Goal: Find specific page/section: Find specific page/section

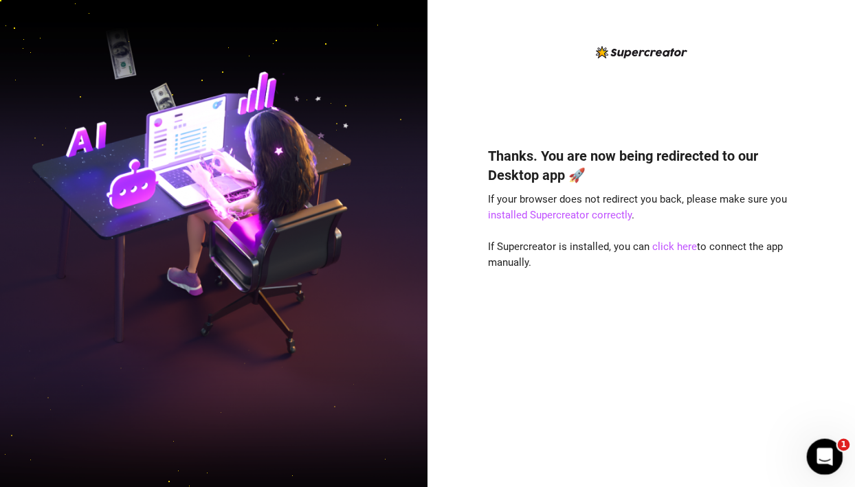
click at [832, 453] on icon "Open Intercom Messenger" at bounding box center [823, 455] width 23 height 23
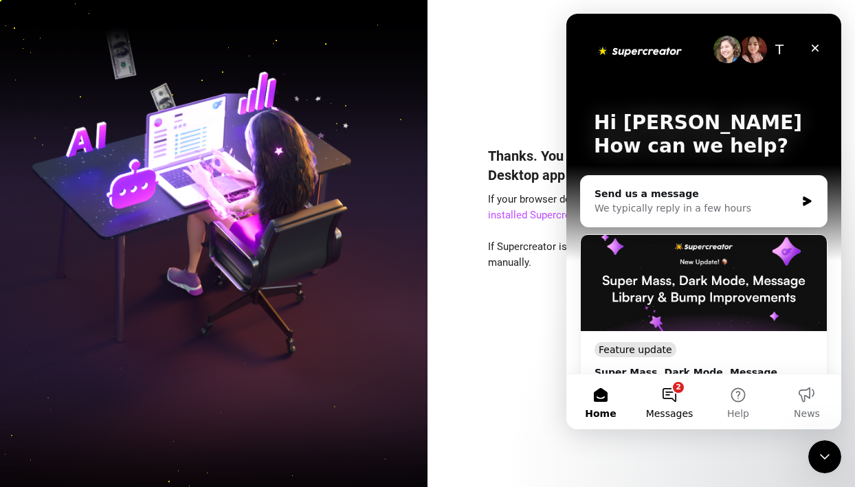
click at [663, 410] on span "Messages" at bounding box center [669, 414] width 47 height 10
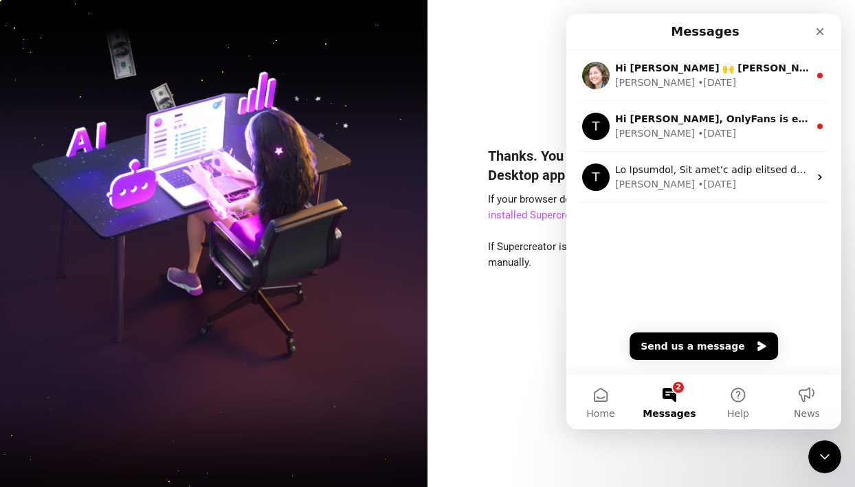
click at [509, 318] on div "Thanks. You are now being redirected to our Desktop app 🚀 If your browser does …" at bounding box center [641, 297] width 307 height 338
click at [818, 31] on icon "Close" at bounding box center [820, 31] width 11 height 11
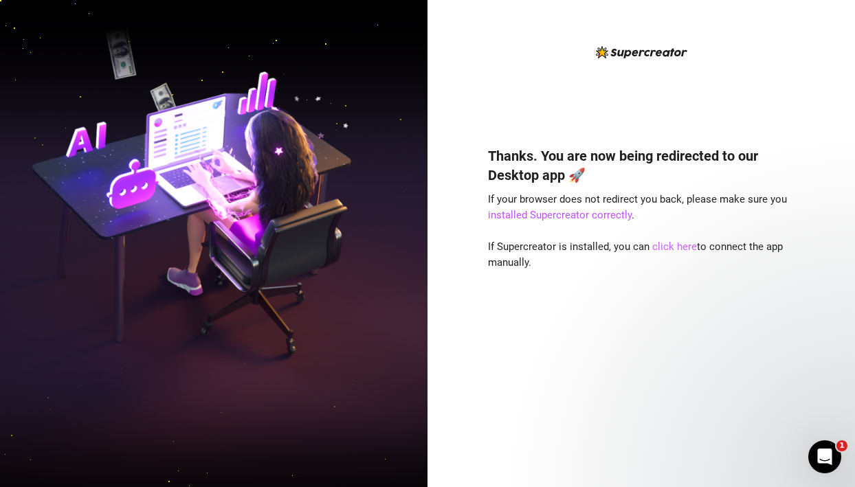
click at [661, 245] on link "click here" at bounding box center [674, 247] width 45 height 12
click at [682, 246] on link "click here" at bounding box center [674, 247] width 45 height 12
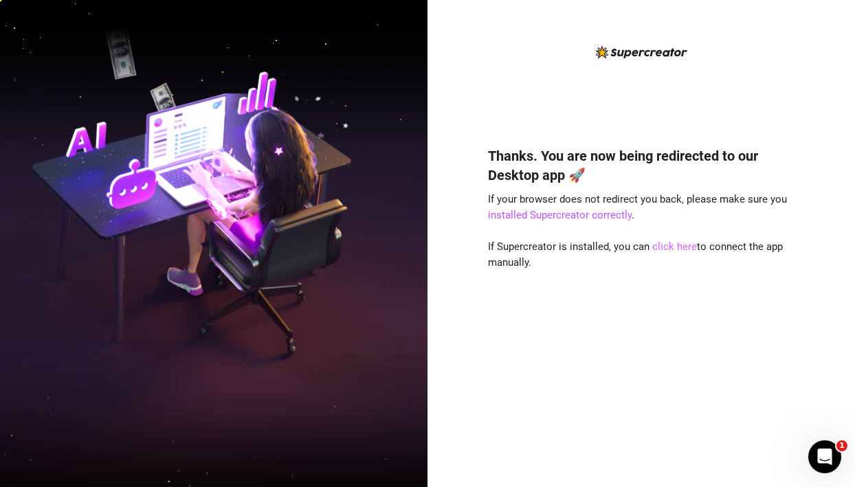
click at [659, 244] on link "click here" at bounding box center [674, 247] width 45 height 12
click at [485, 242] on div "Thanks. You are now being redirected to our Desktop app 🚀 If your browser does …" at bounding box center [642, 243] width 428 height 487
click at [603, 225] on div "Thanks. You are now being redirected to our Desktop app 🚀 If your browser does …" at bounding box center [641, 297] width 307 height 338
click at [608, 219] on link "installed Supercreator correctly" at bounding box center [560, 215] width 144 height 12
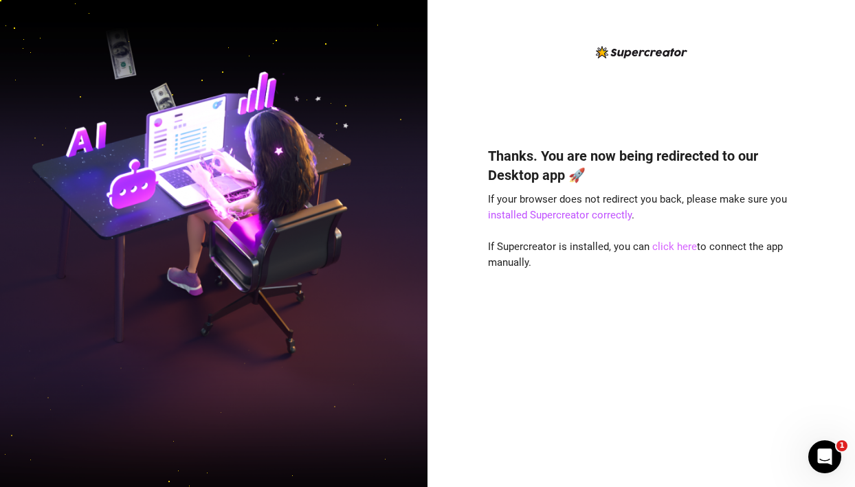
click at [674, 243] on link "click here" at bounding box center [674, 247] width 45 height 12
